Goal: Task Accomplishment & Management: Manage account settings

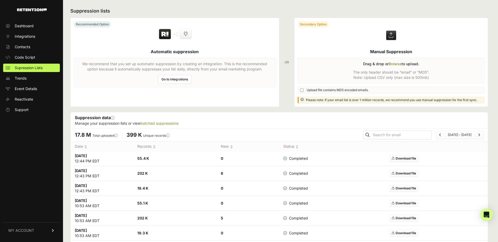
click at [399, 63] on label at bounding box center [390, 62] width 193 height 89
click at [0, 0] on input "file" at bounding box center [0, 0] width 0 height 0
click at [395, 65] on label at bounding box center [390, 62] width 193 height 89
click at [0, 0] on input "file" at bounding box center [0, 0] width 0 height 0
click at [398, 61] on label at bounding box center [390, 62] width 193 height 89
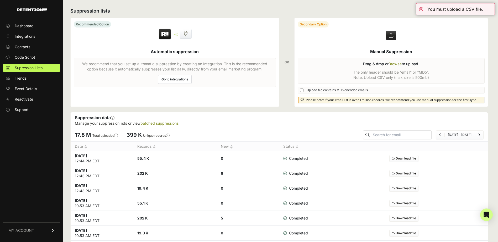
click at [0, 0] on input "file" at bounding box center [0, 0] width 0 height 0
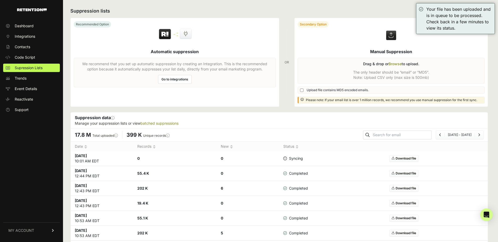
click at [392, 63] on label at bounding box center [390, 62] width 193 height 89
click at [0, 0] on input "file" at bounding box center [0, 0] width 0 height 0
click at [400, 63] on label at bounding box center [390, 62] width 193 height 89
click at [0, 0] on input "file" at bounding box center [0, 0] width 0 height 0
click at [12, 44] on link "Contacts" at bounding box center [31, 47] width 57 height 8
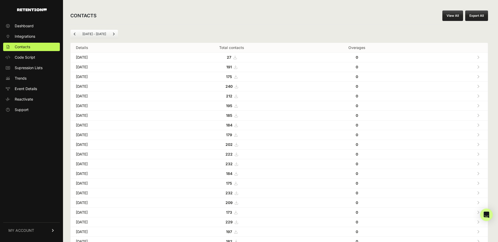
click at [472, 18] on button "Export All" at bounding box center [476, 15] width 23 height 10
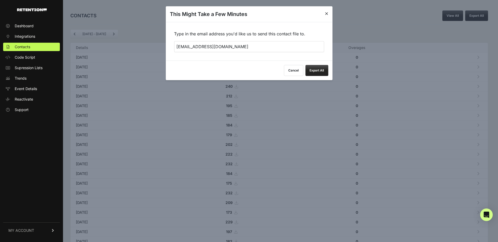
click at [319, 70] on button "Export All" at bounding box center [316, 70] width 23 height 11
